Goal: Transaction & Acquisition: Purchase product/service

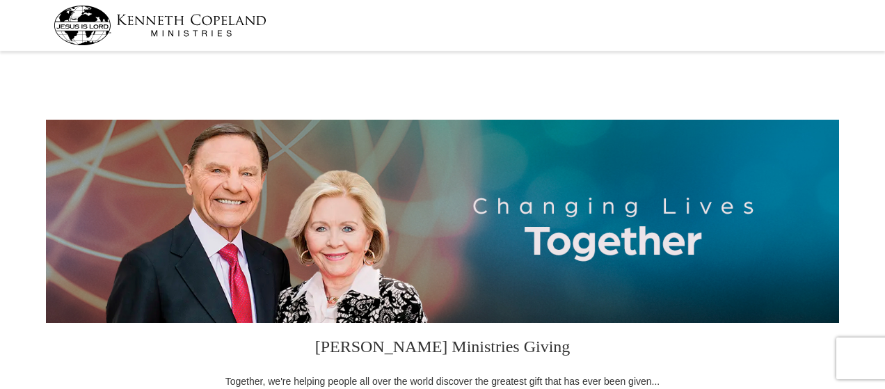
select select "UT"
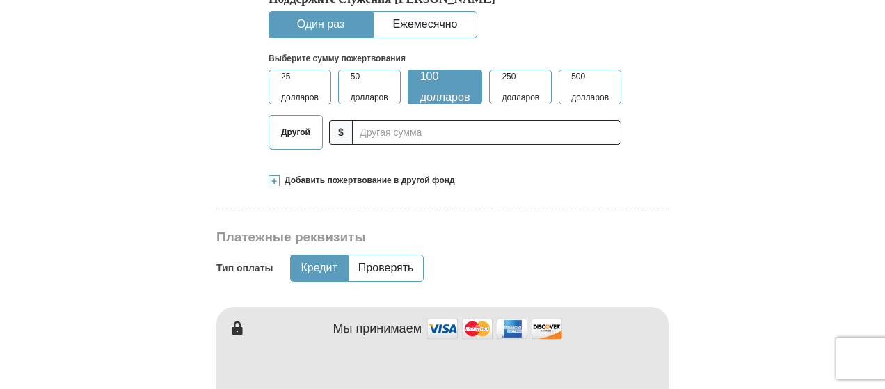
scroll to position [487, 0]
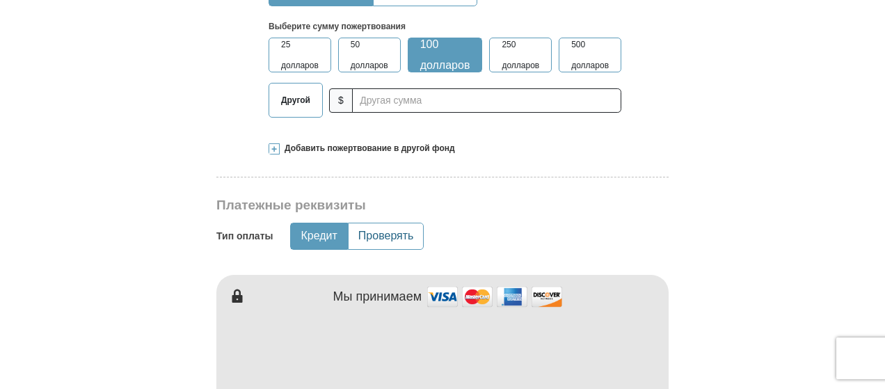
click at [377, 244] on button "Проверять" at bounding box center [385, 236] width 75 height 26
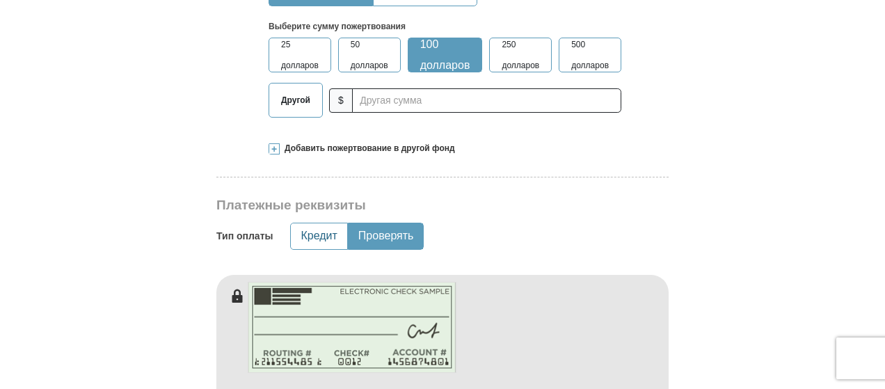
click at [332, 239] on font "Кредит" at bounding box center [318, 235] width 36 height 12
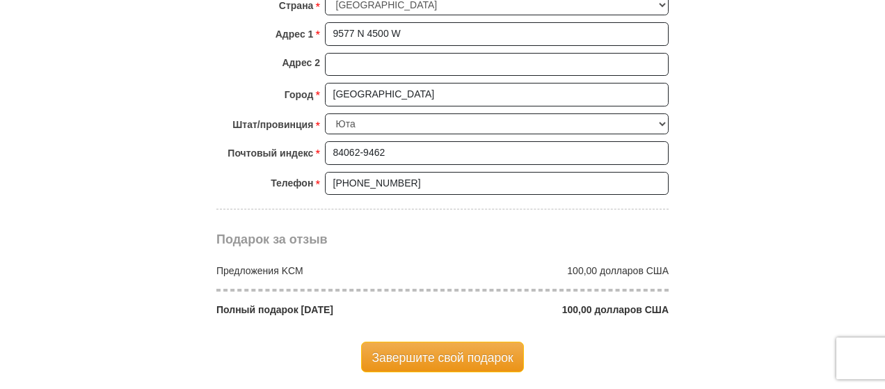
scroll to position [1113, 0]
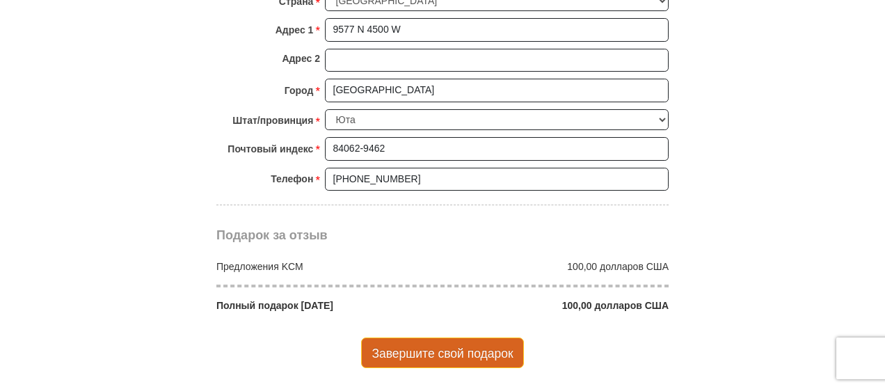
click at [448, 346] on font "Завершите свой подарок" at bounding box center [441, 353] width 141 height 14
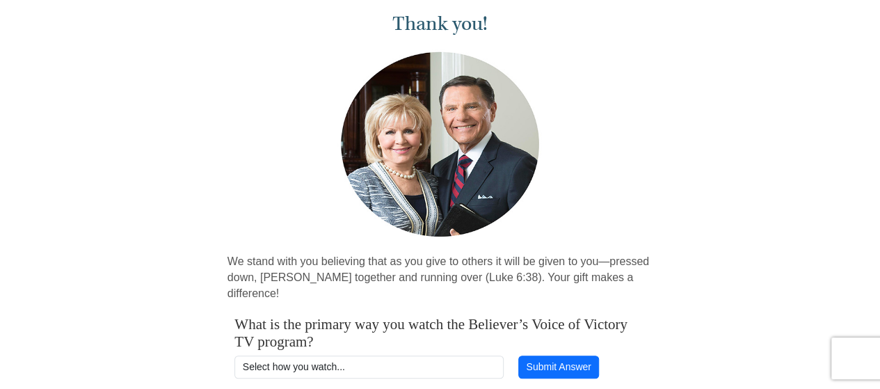
scroll to position [139, 0]
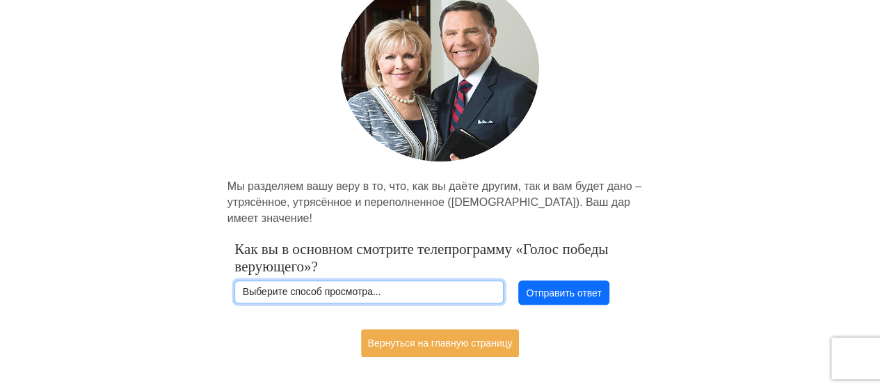
click at [413, 280] on select "Выберите способ просмотра... Утро Дневной Звезды Вечер дневной звезды [DOMAIN_N…" at bounding box center [368, 292] width 269 height 24
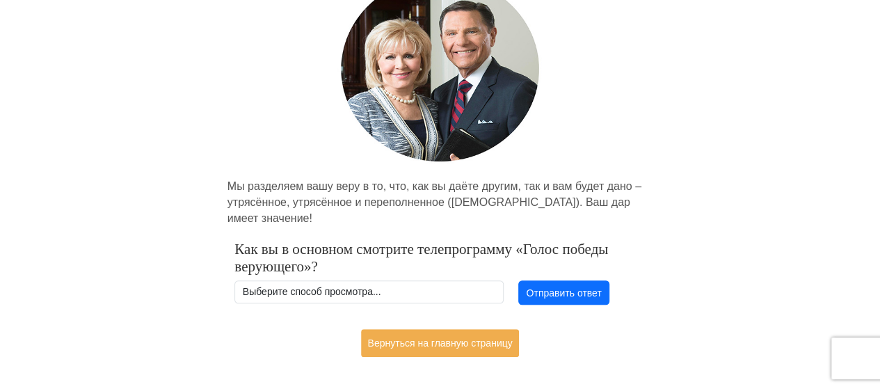
click at [708, 267] on div "Спасибо! Мы разделяем вашу веру в то, что, как вы даёте другим, так и вам будет…" at bounding box center [440, 142] width 880 height 450
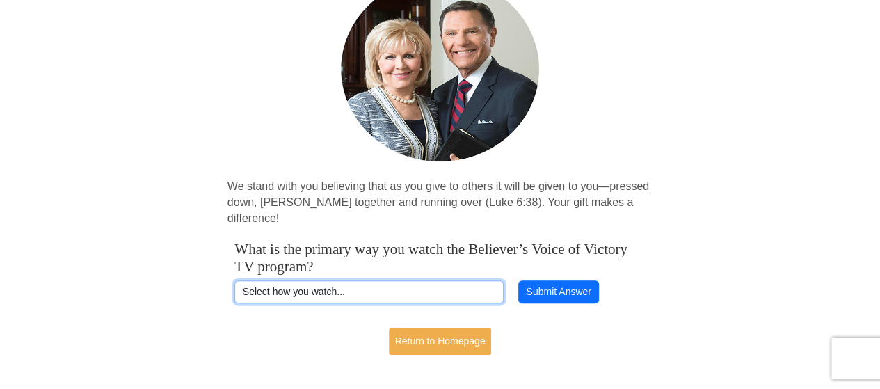
click at [459, 280] on select "Select how you watch... Daystar Morning Daystar Evening KCM.org GoVictory.com V…" at bounding box center [368, 292] width 269 height 24
select select "YOUTUBE"
click at [234, 280] on select "Select how you watch... Daystar Morning Daystar Evening KCM.org GoVictory.com V…" at bounding box center [368, 292] width 269 height 24
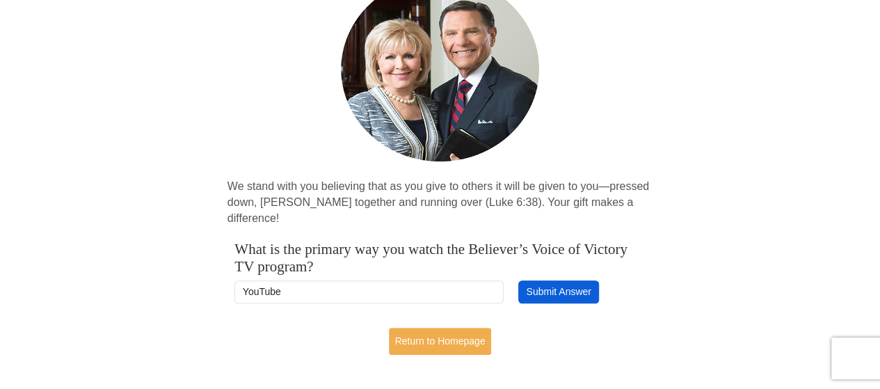
click at [557, 280] on button "Submit Answer" at bounding box center [558, 292] width 81 height 24
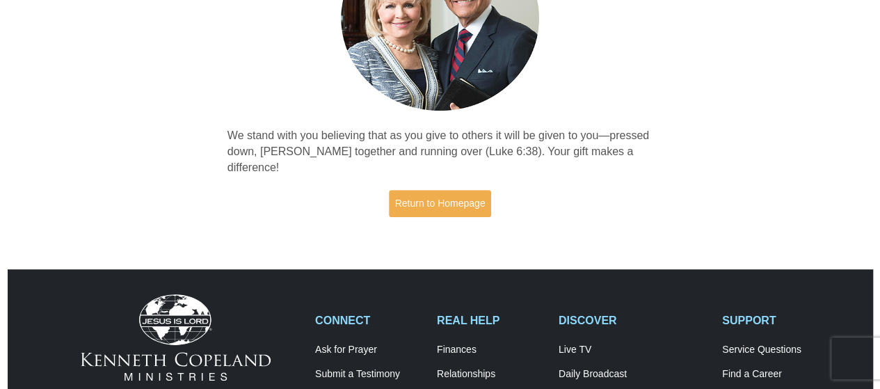
scroll to position [209, 0]
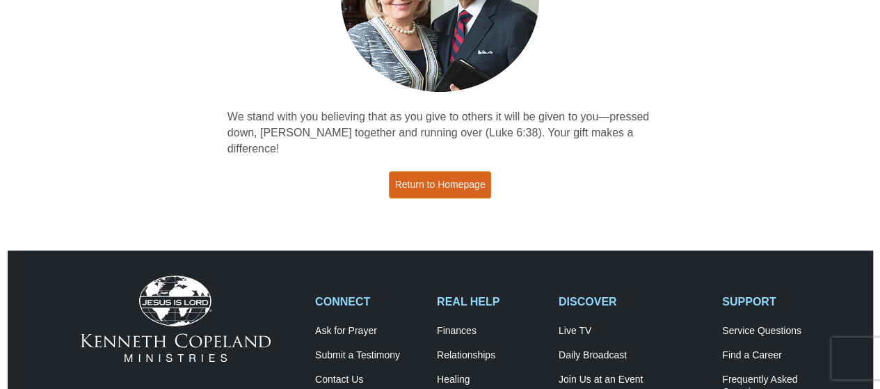
click at [456, 171] on link "Return to Homepage" at bounding box center [440, 184] width 103 height 27
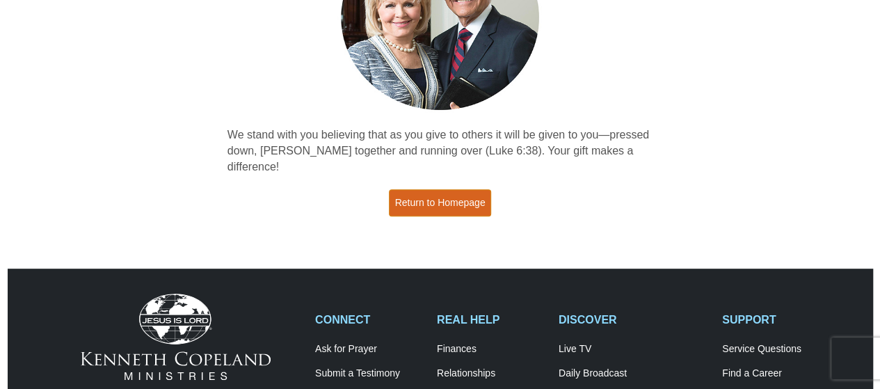
scroll to position [0, 0]
